Goal: Transaction & Acquisition: Purchase product/service

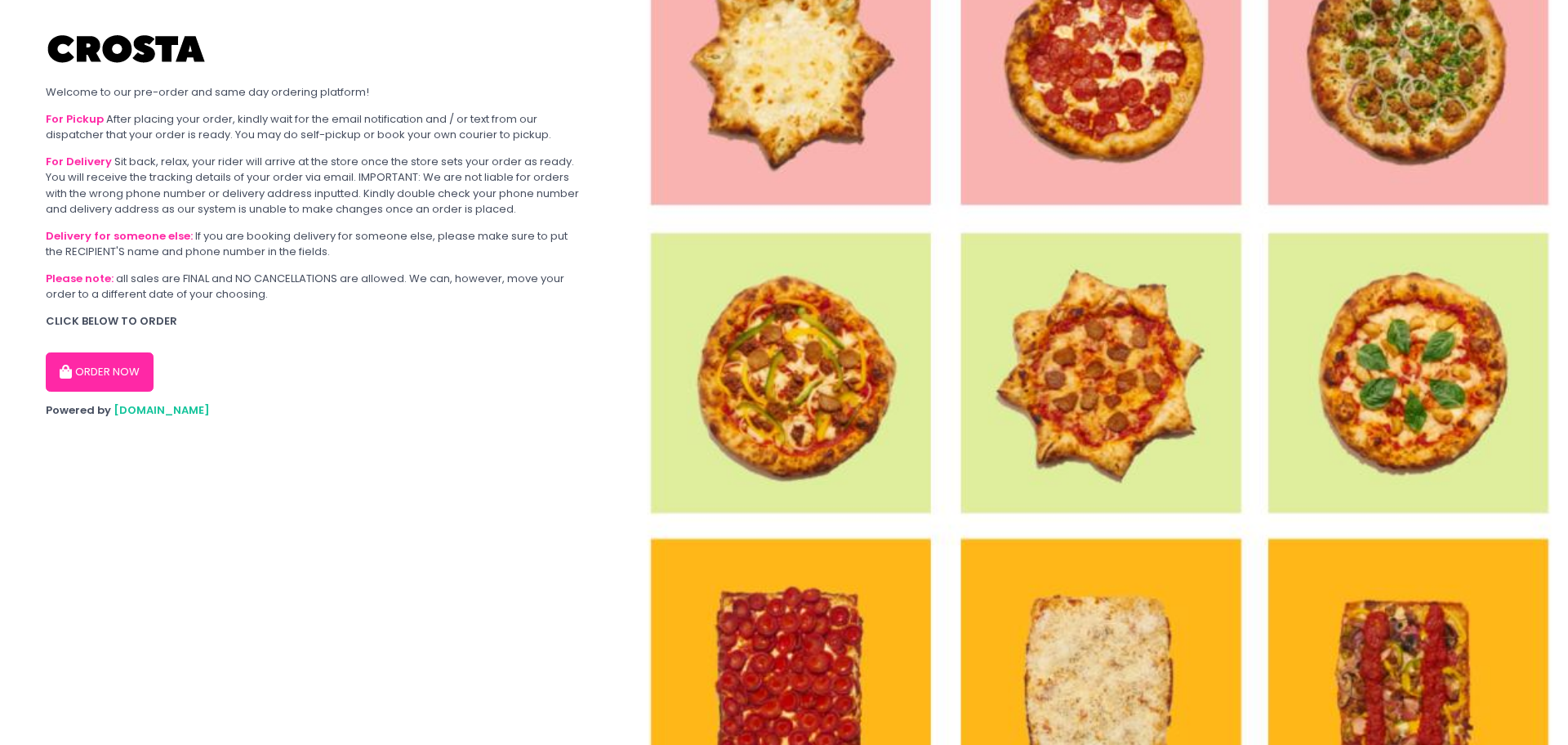
click at [133, 376] on button "ORDER NOW" at bounding box center [100, 372] width 108 height 40
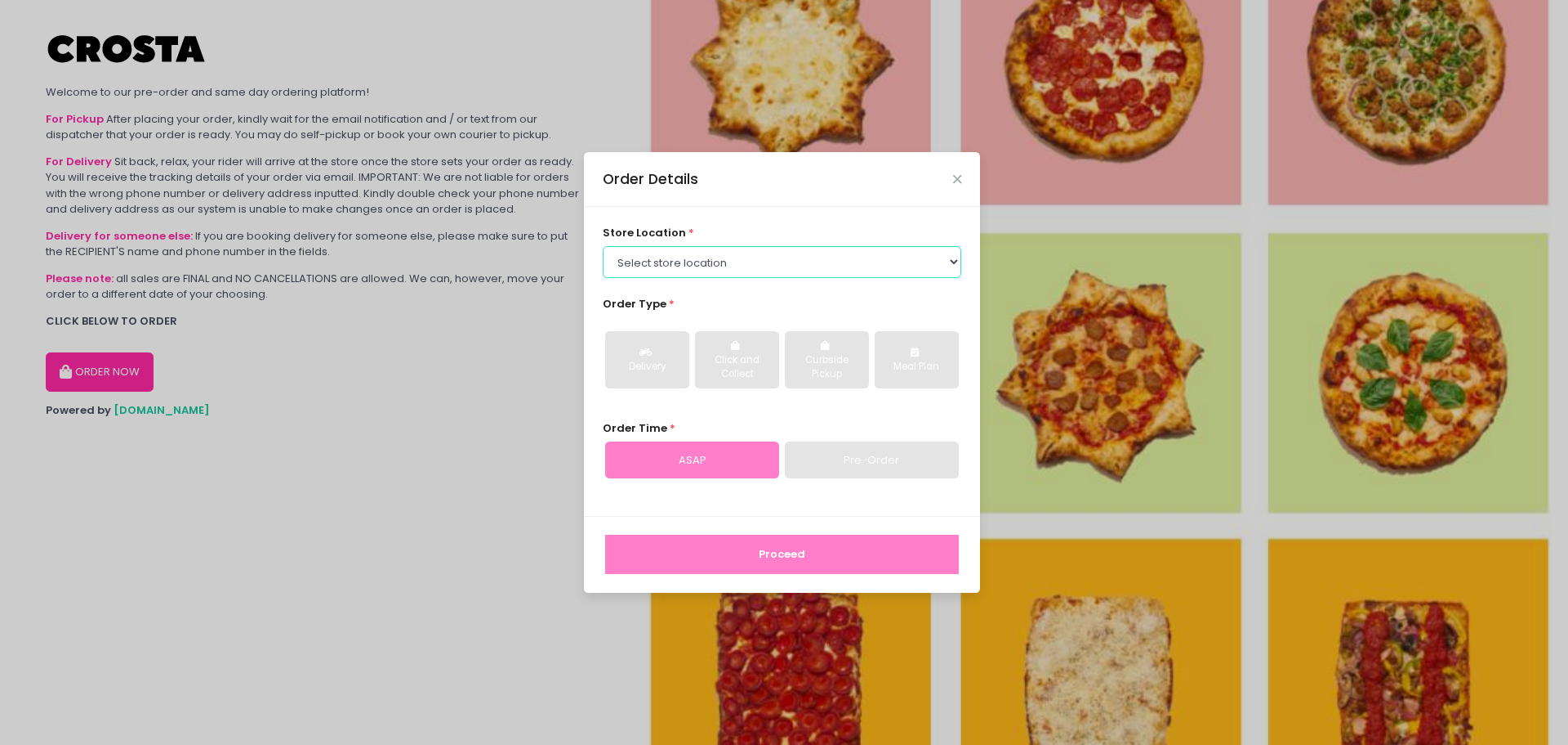
click at [697, 262] on select "Select store location Crosta Pizza - [PERSON_NAME] Crosta Pizza - [GEOGRAPHIC_D…" at bounding box center [782, 262] width 359 height 31
select select "65090bae48156caed44a5eb4"
click at [603, 246] on select "Select store location Crosta Pizza - [PERSON_NAME] Crosta Pizza - [GEOGRAPHIC_D…" at bounding box center [782, 262] width 359 height 31
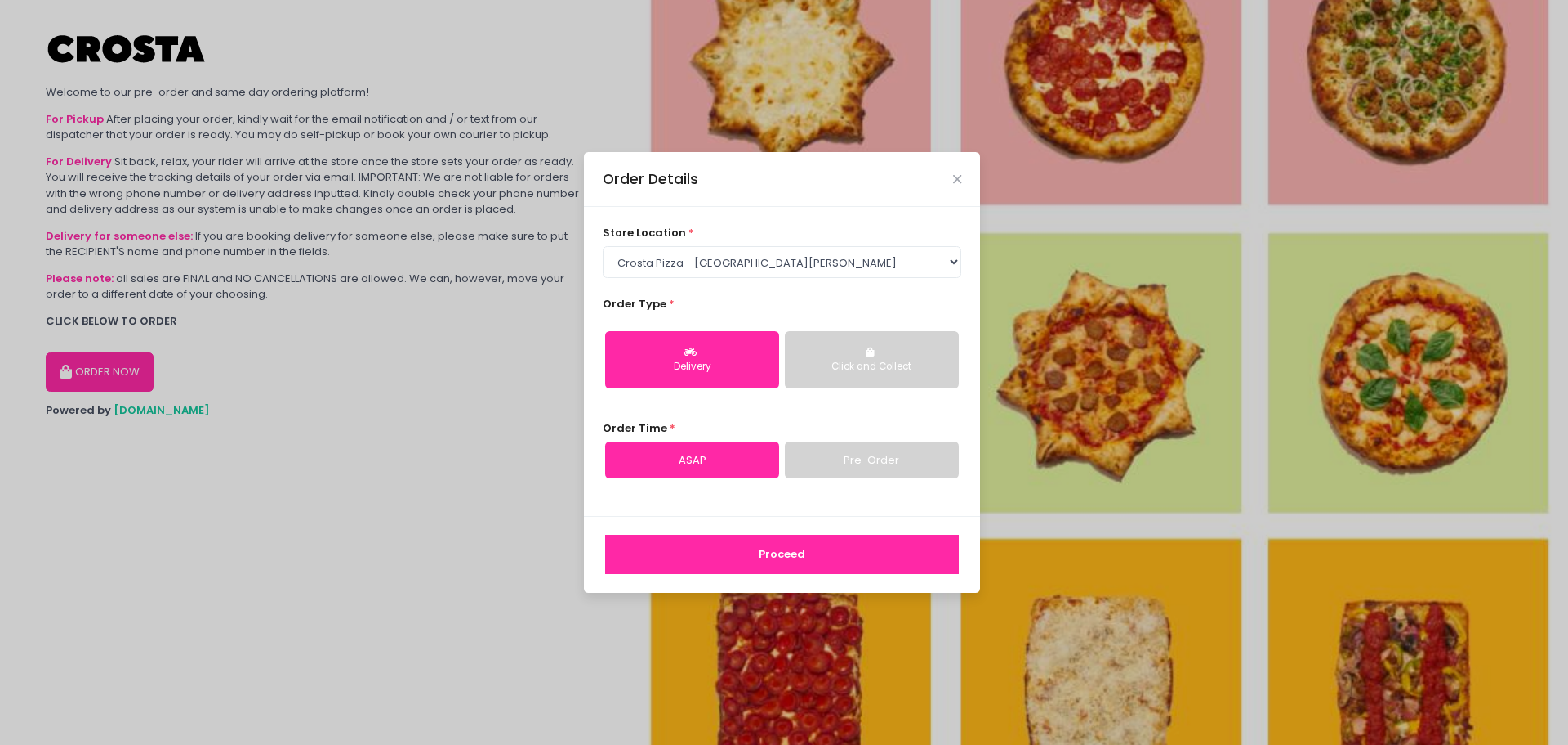
click at [859, 360] on div "Click and Collect" at bounding box center [871, 367] width 151 height 15
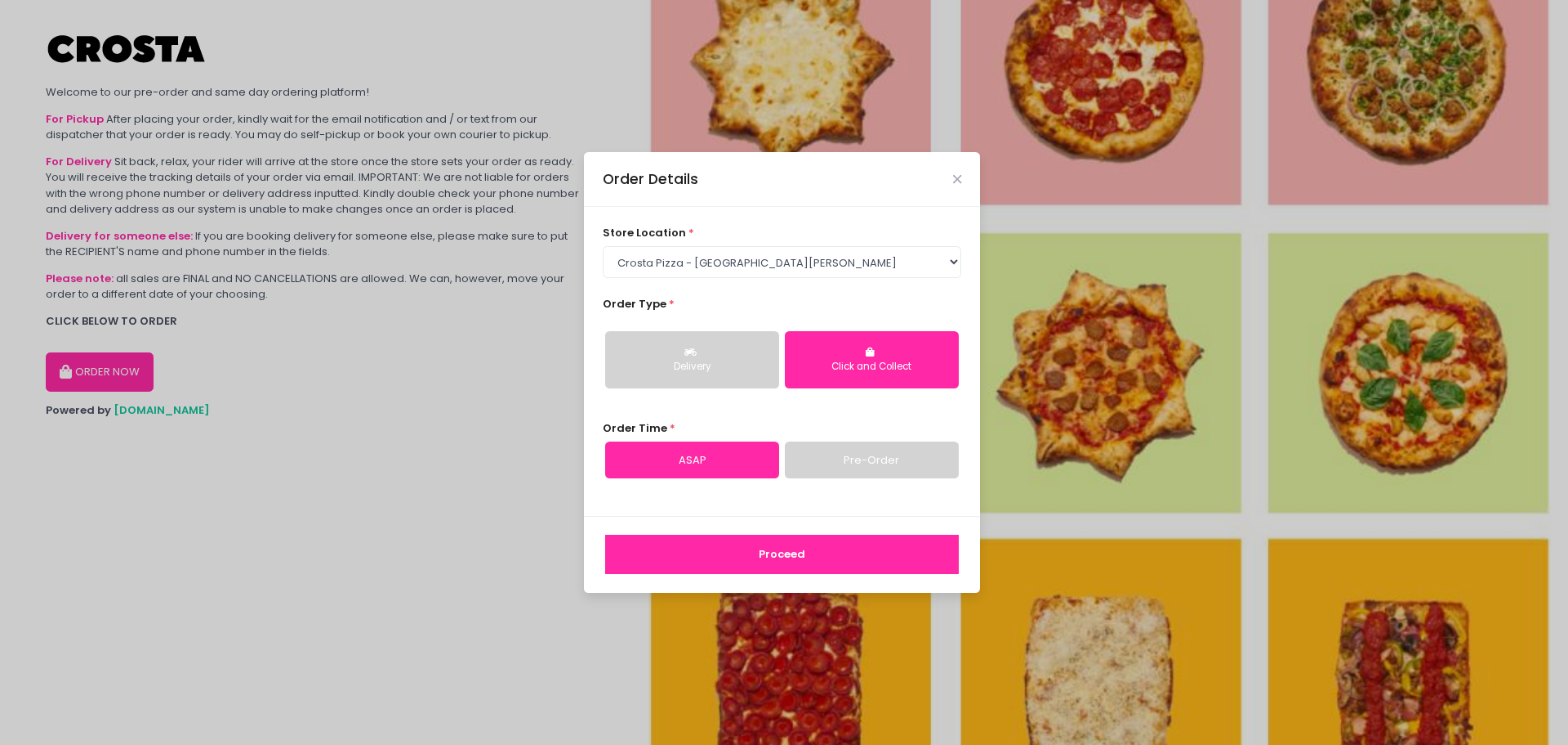
click at [813, 556] on button "Proceed" at bounding box center [782, 554] width 353 height 40
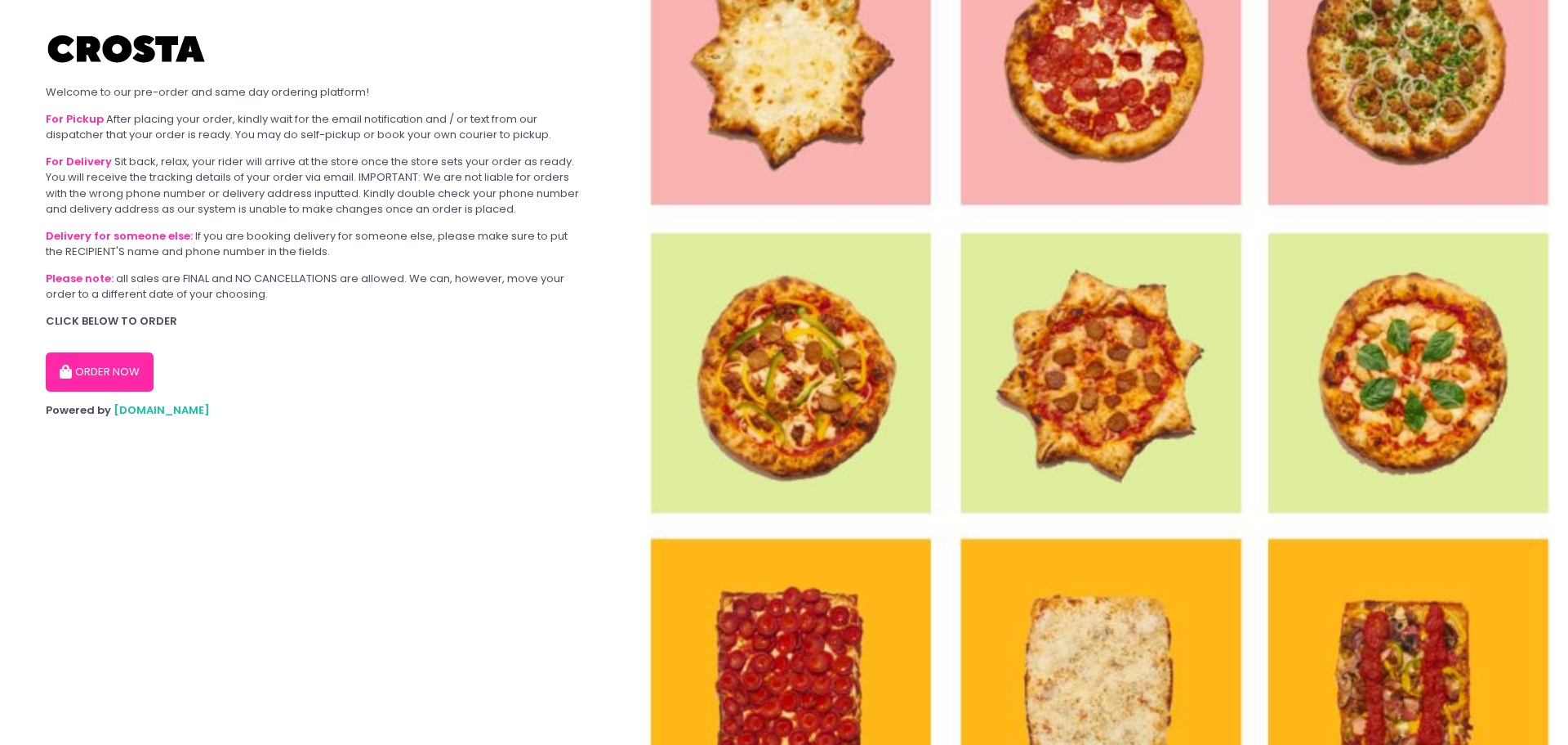
click at [129, 373] on button "ORDER NOW" at bounding box center [100, 372] width 108 height 40
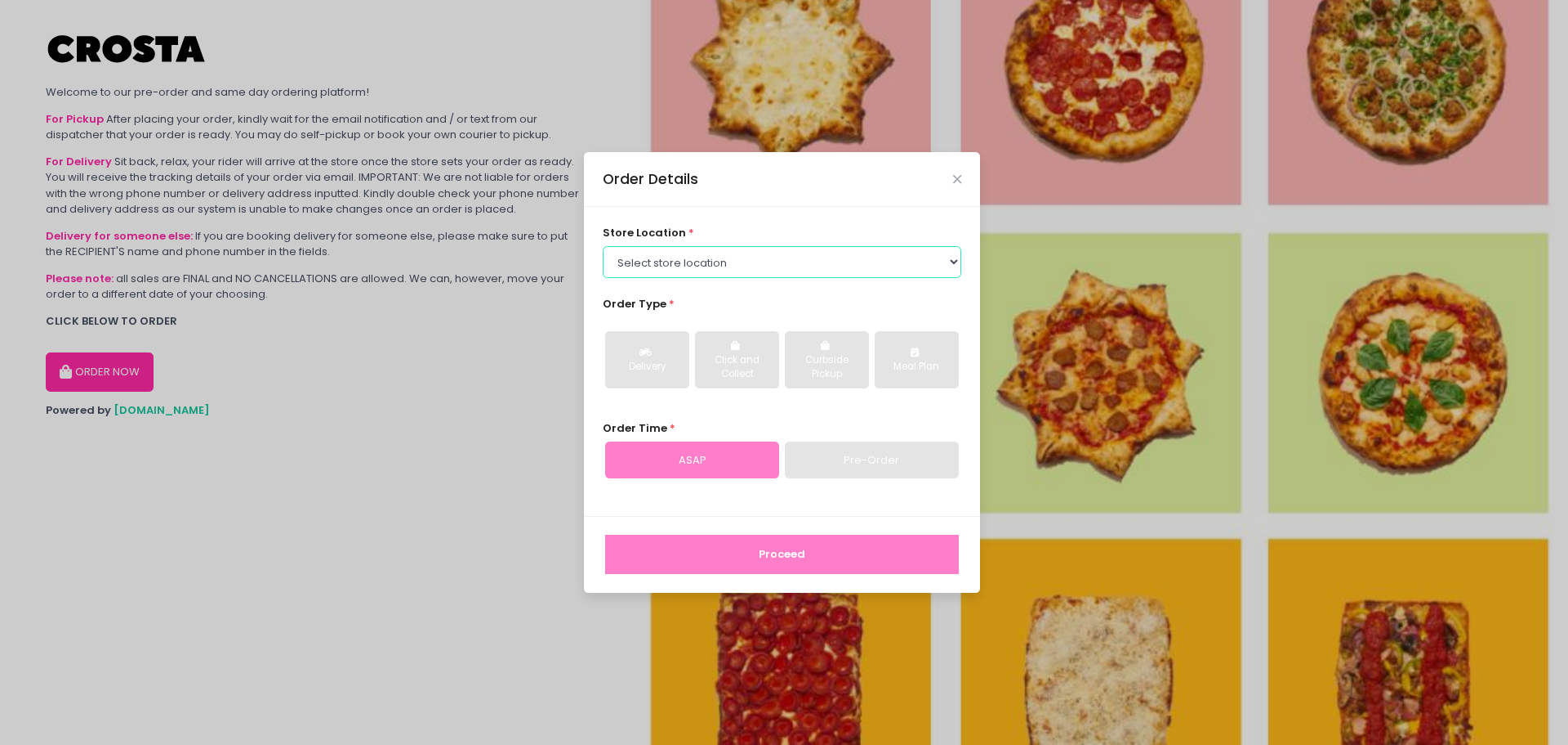
click at [796, 262] on select "Select store location Crosta Pizza - [PERSON_NAME] Crosta Pizza - [GEOGRAPHIC_D…" at bounding box center [782, 262] width 359 height 31
select select "65090bae48156caed44a5eb4"
click at [603, 246] on select "Select store location Crosta Pizza - [PERSON_NAME] Crosta Pizza - [GEOGRAPHIC_D…" at bounding box center [782, 262] width 359 height 31
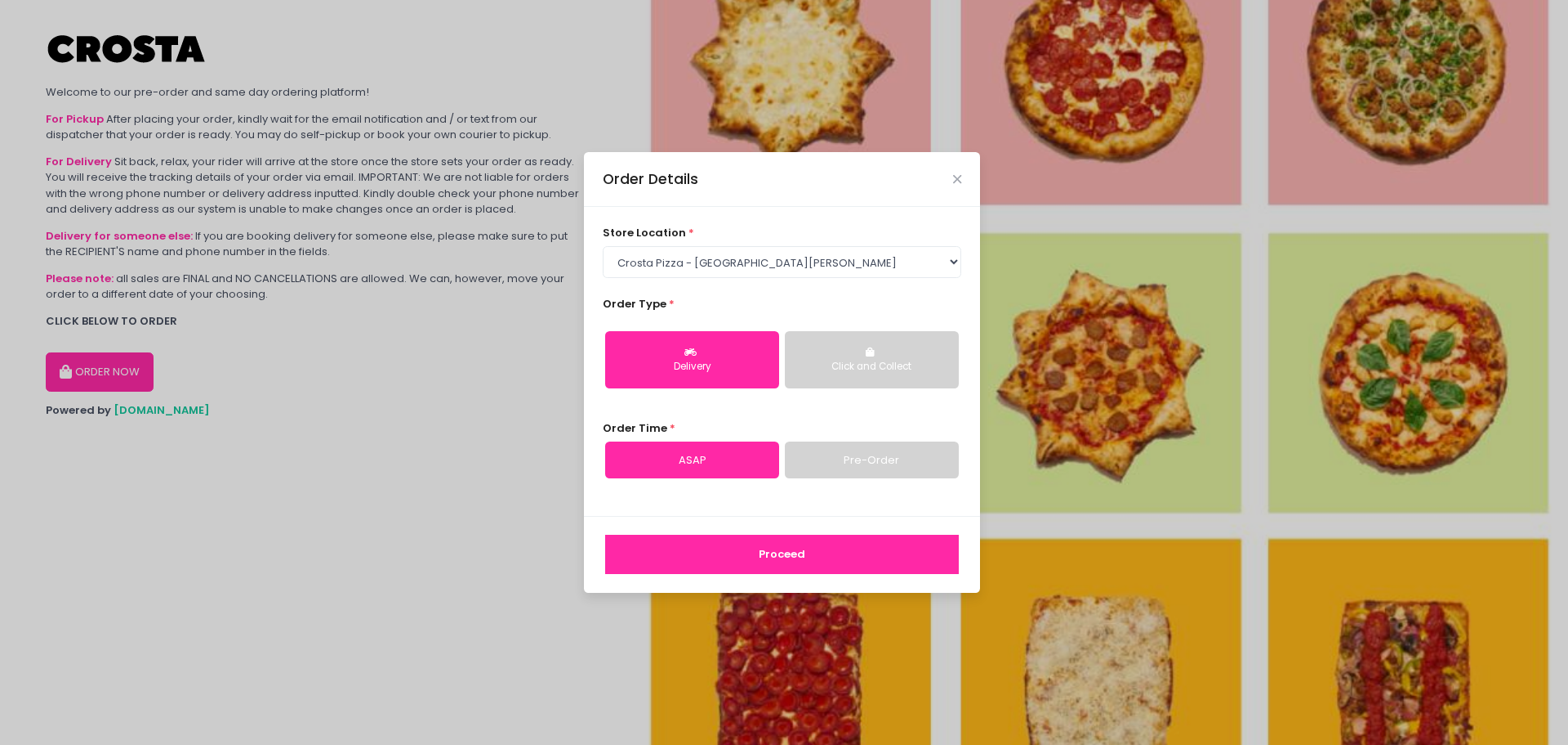
click at [842, 367] on div "Click and Collect" at bounding box center [871, 367] width 151 height 15
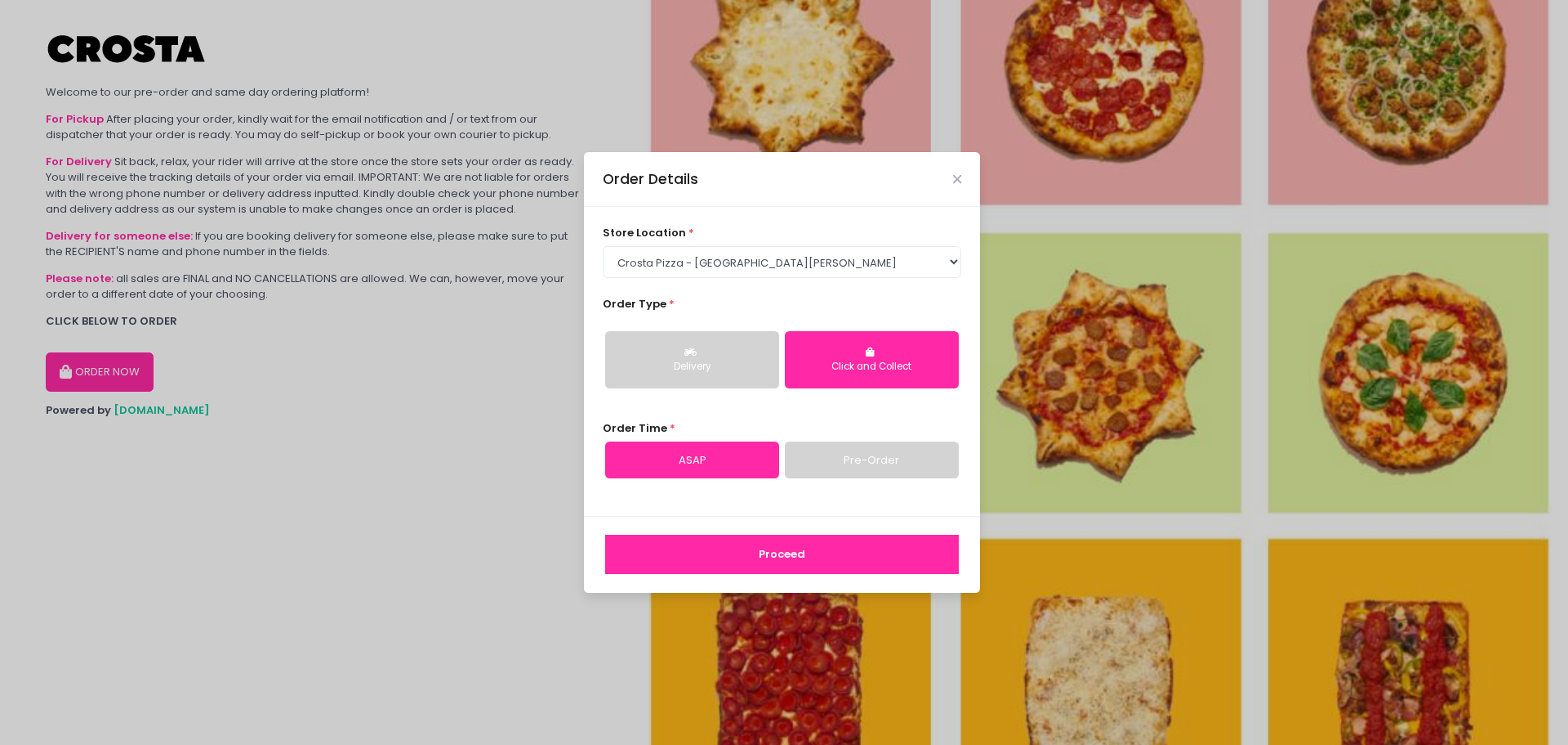
click at [812, 564] on button "Proceed" at bounding box center [782, 554] width 353 height 40
